Goal: Task Accomplishment & Management: Use online tool/utility

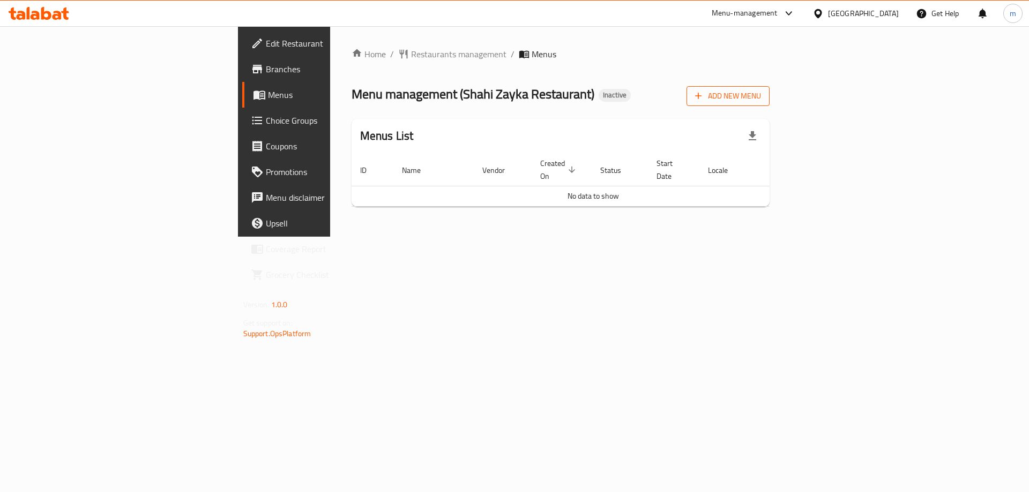
click at [761, 101] on span "Add New Menu" at bounding box center [728, 95] width 66 height 13
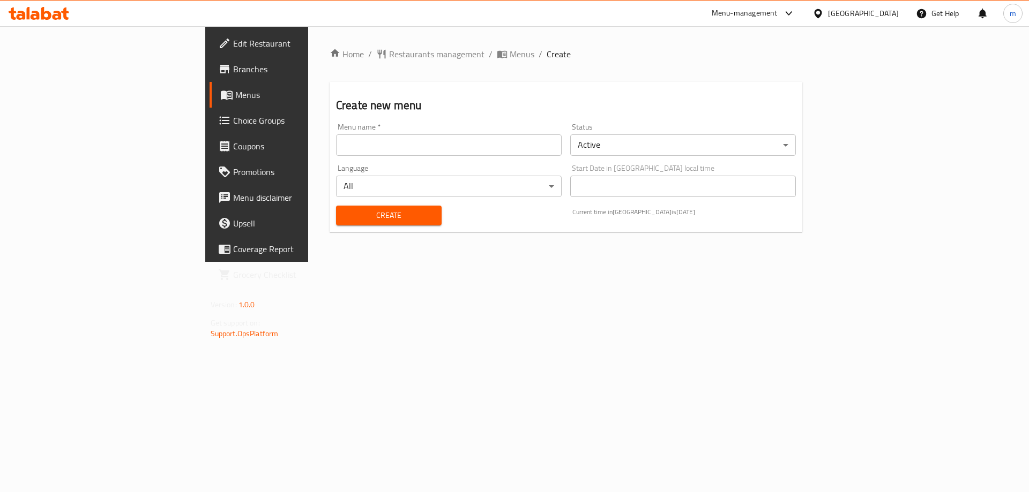
click at [466, 152] on input "text" at bounding box center [449, 144] width 226 height 21
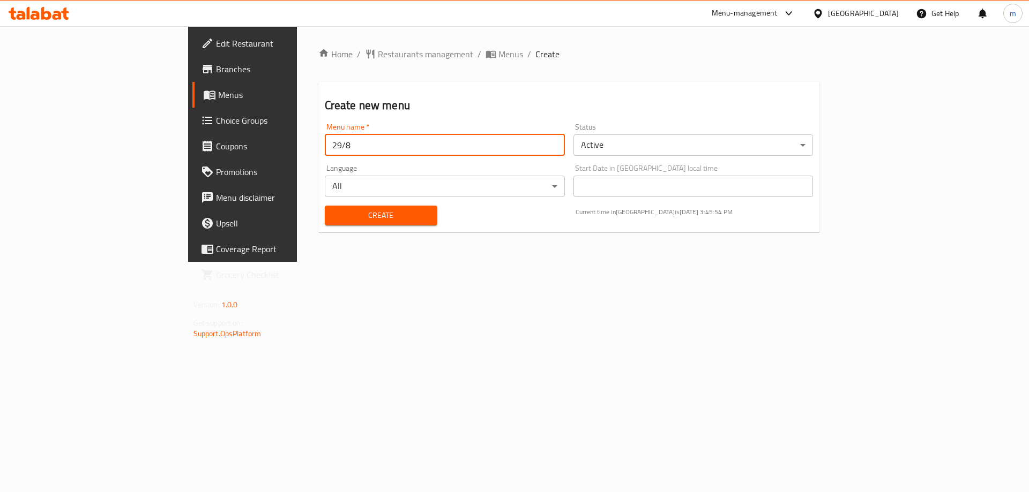
type input "29/8"
click at [325, 206] on button "Create" at bounding box center [381, 216] width 113 height 20
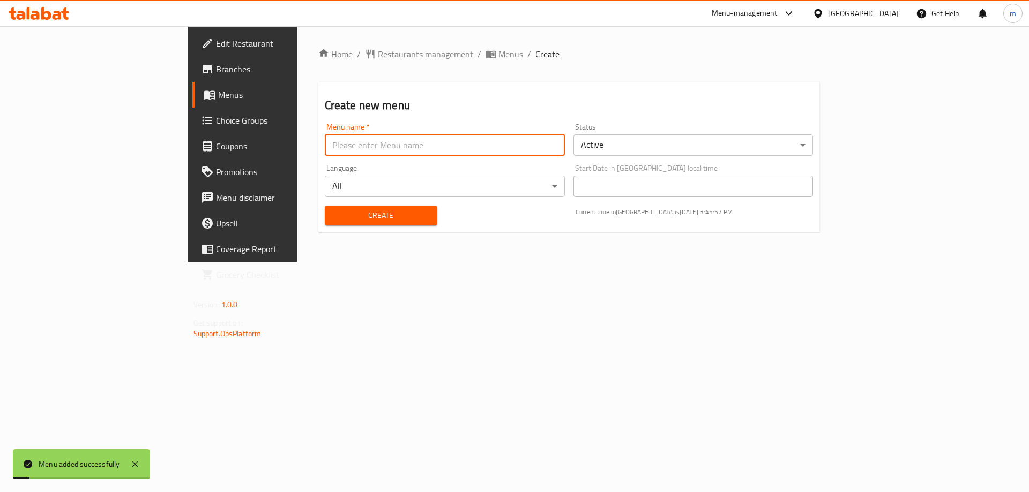
click at [218, 95] on span "Menus" at bounding box center [284, 94] width 133 height 13
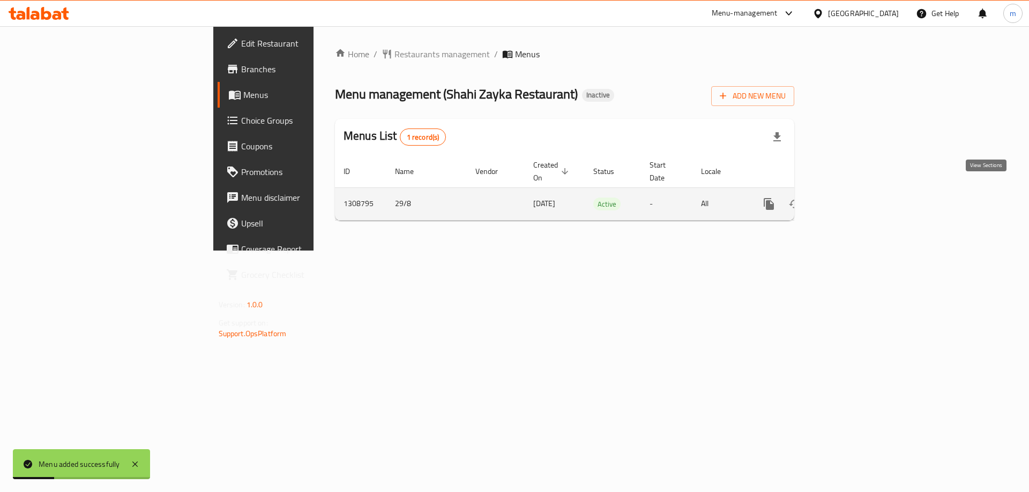
click at [859, 191] on link "enhanced table" at bounding box center [846, 204] width 26 height 26
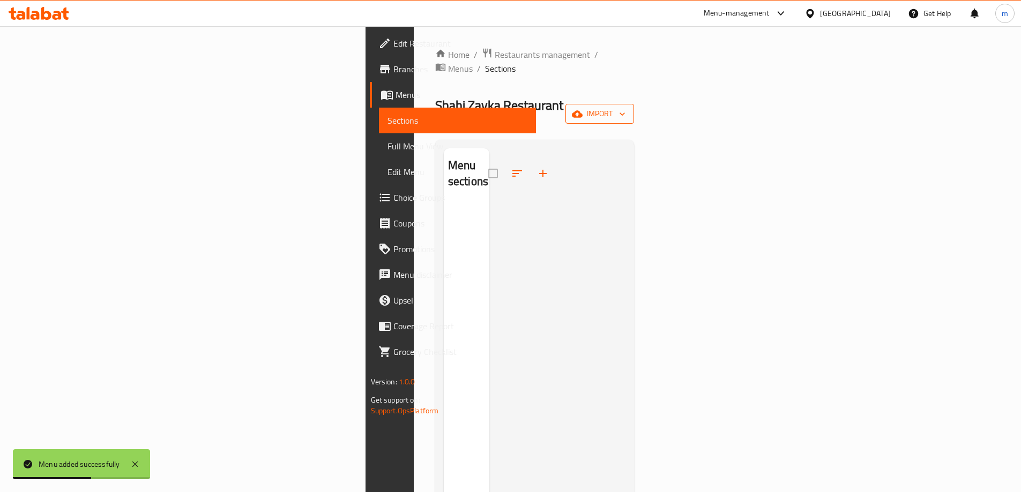
click at [625, 107] on span "import" at bounding box center [599, 113] width 51 height 13
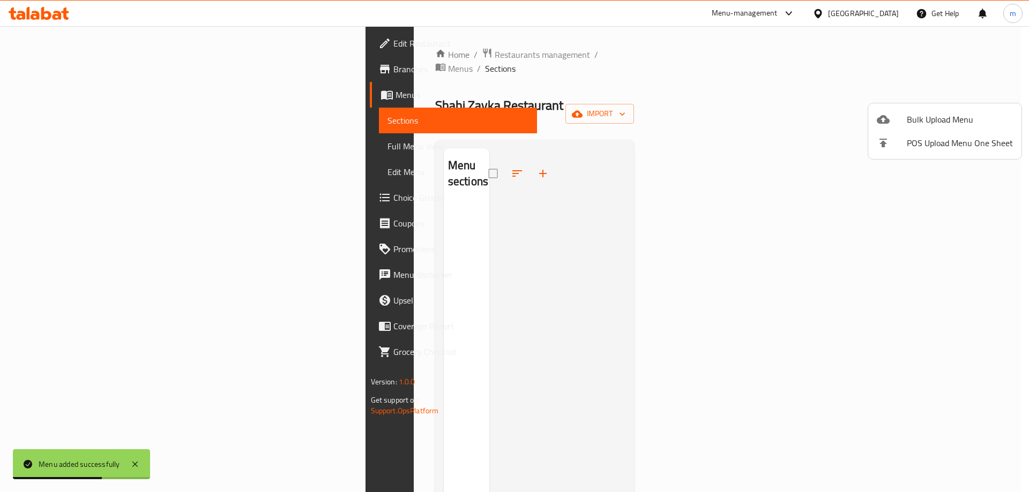
click at [907, 122] on span "Bulk Upload Menu" at bounding box center [960, 119] width 106 height 13
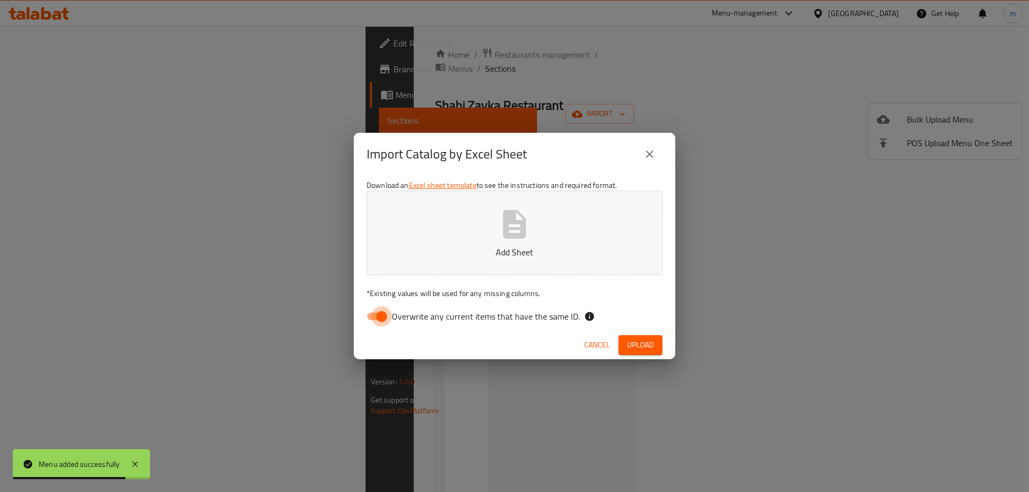
click at [381, 311] on input "Overwrite any current items that have the same ID." at bounding box center [381, 316] width 61 height 20
checkbox input "false"
